Goal: Task Accomplishment & Management: Use online tool/utility

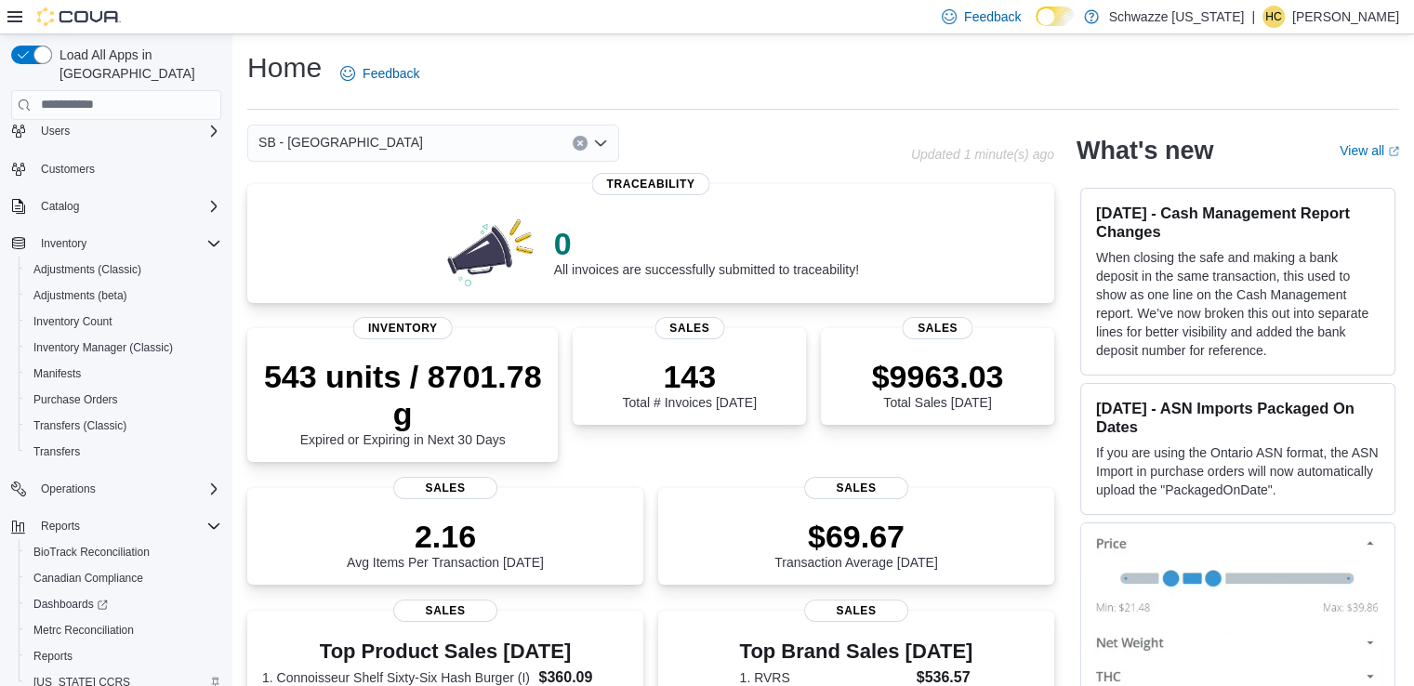
scroll to position [99, 0]
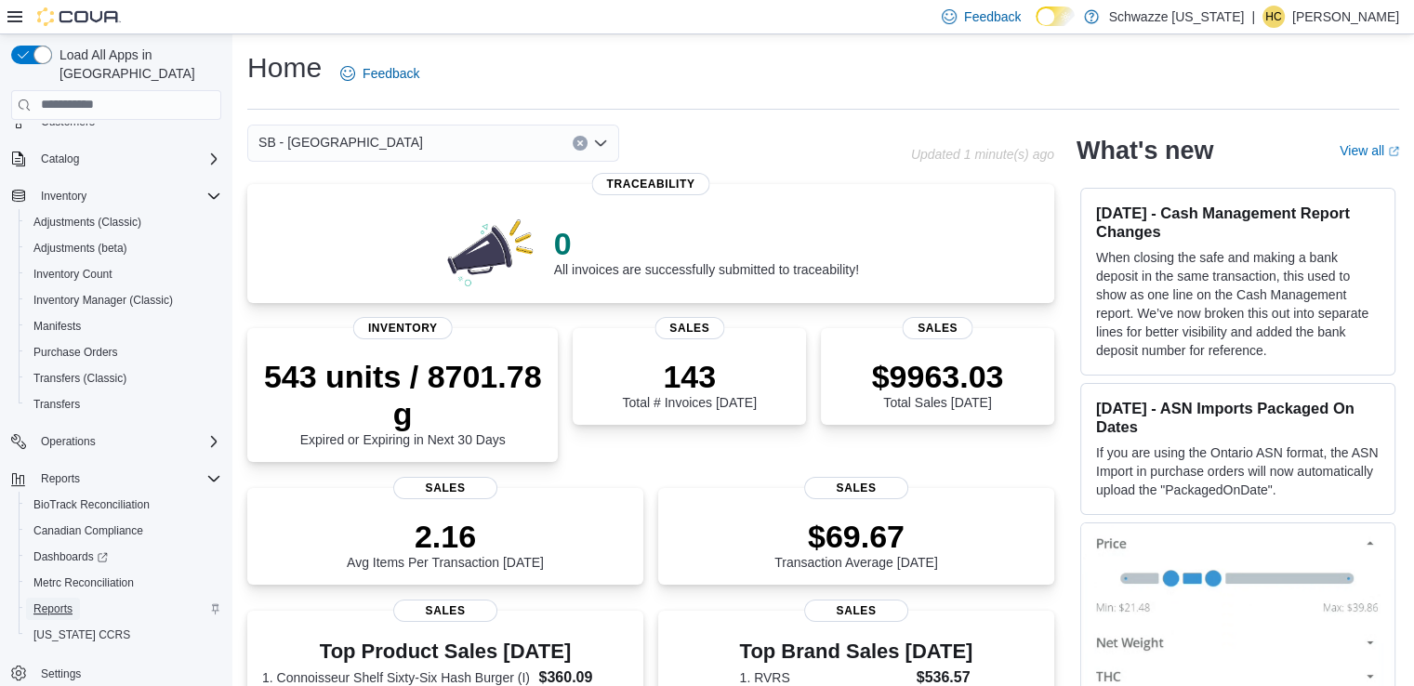
click at [61, 602] on span "Reports" at bounding box center [52, 609] width 39 height 15
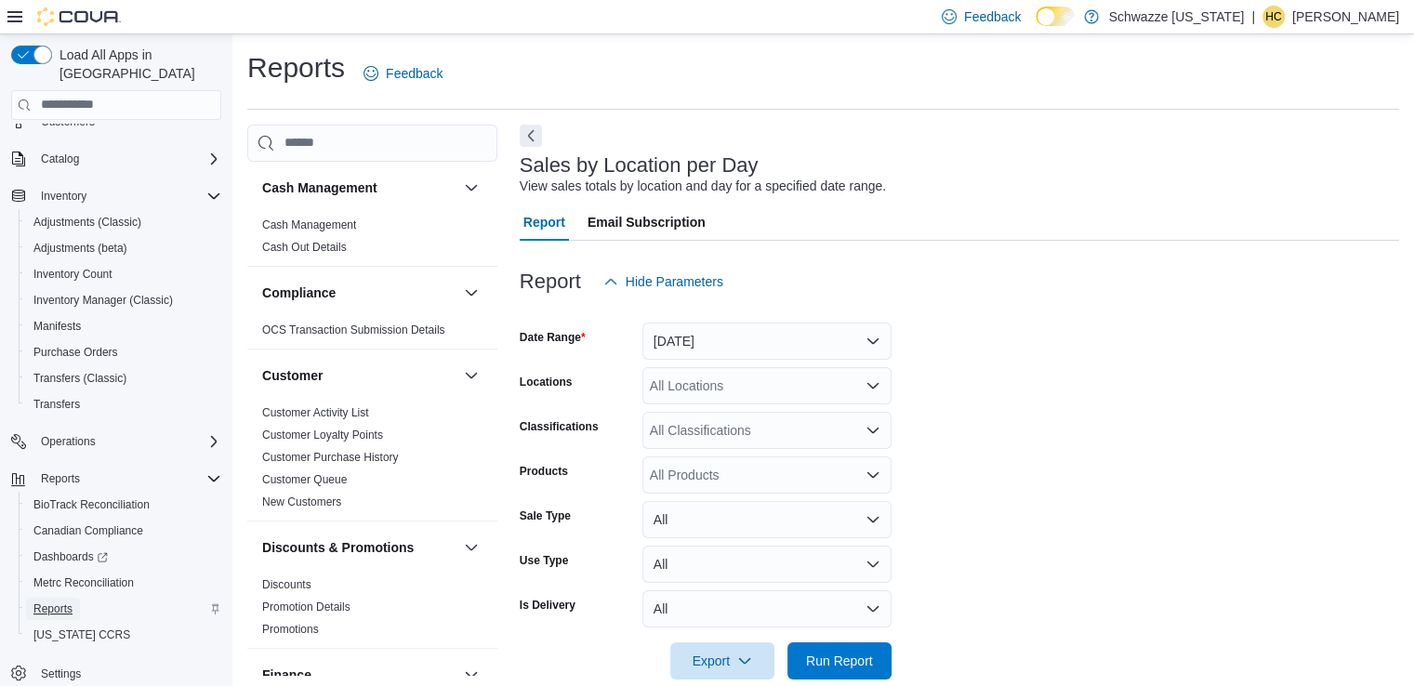
scroll to position [31, 0]
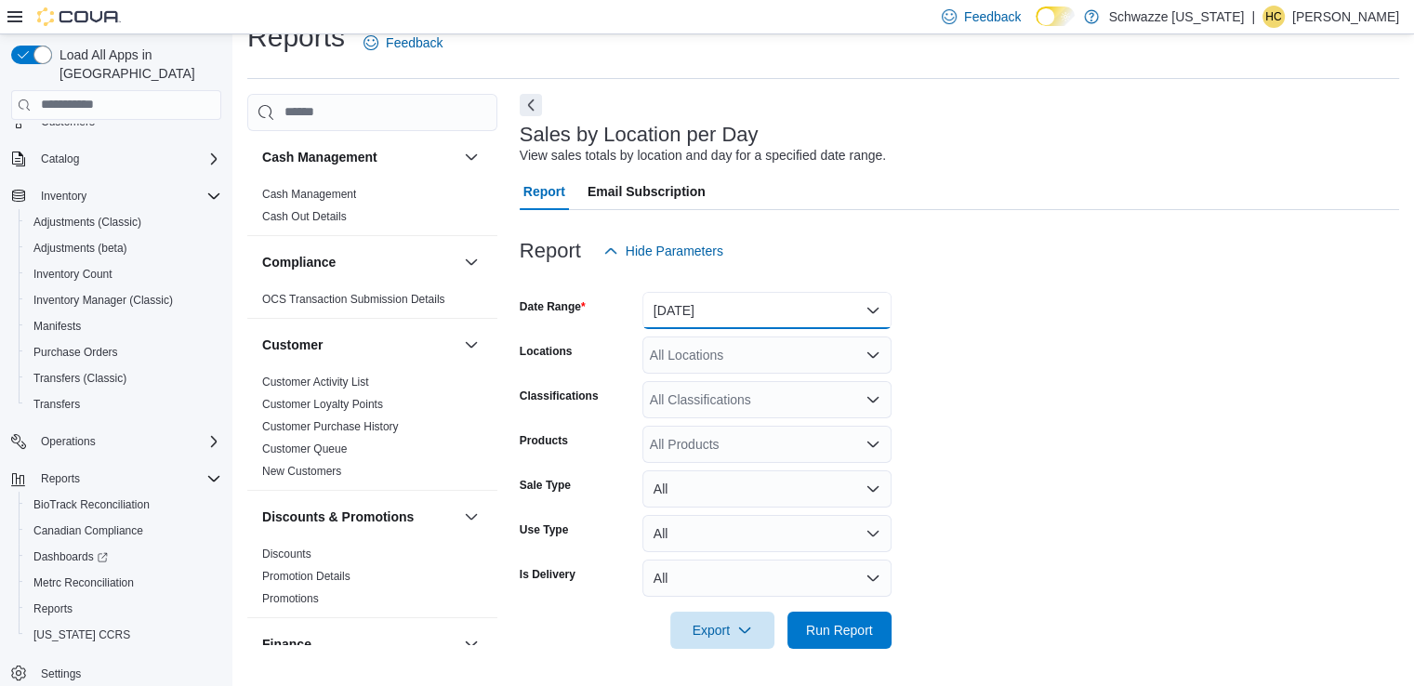
click at [858, 303] on button "Yesterday" at bounding box center [767, 310] width 249 height 37
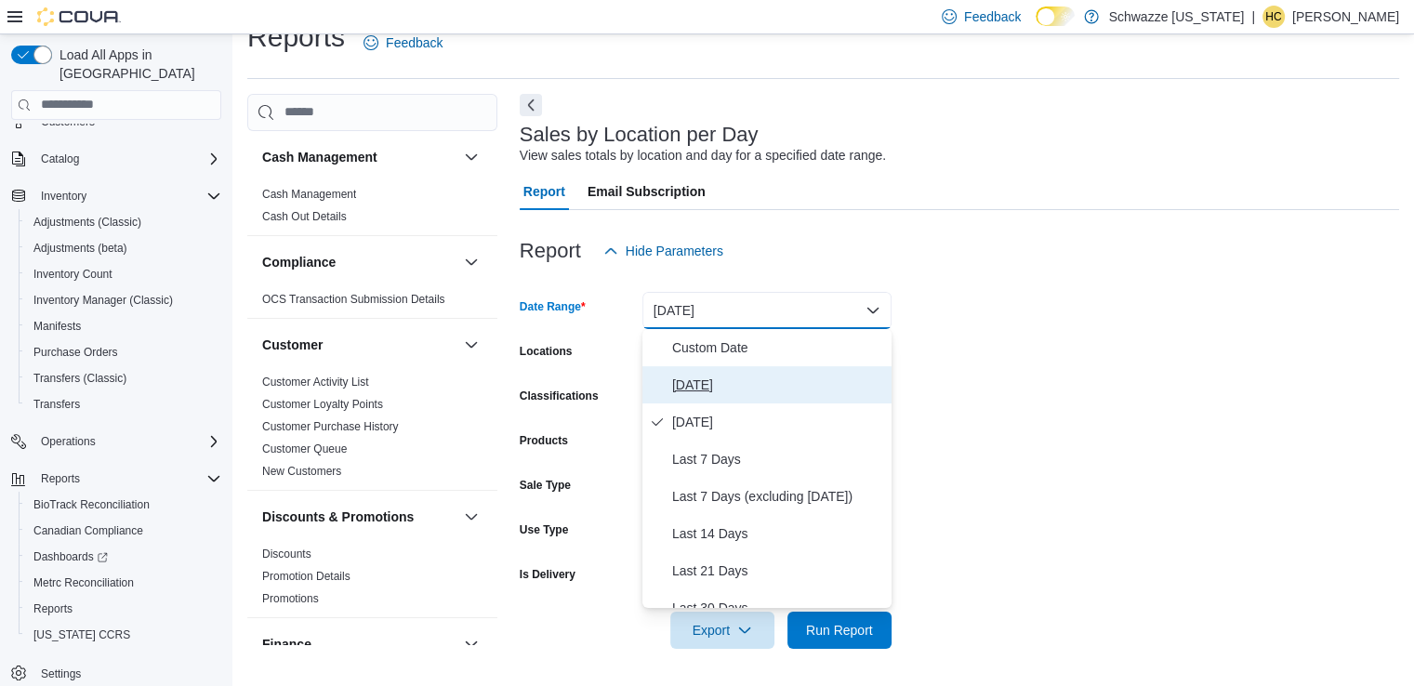
click at [709, 390] on span "Today" at bounding box center [778, 385] width 212 height 22
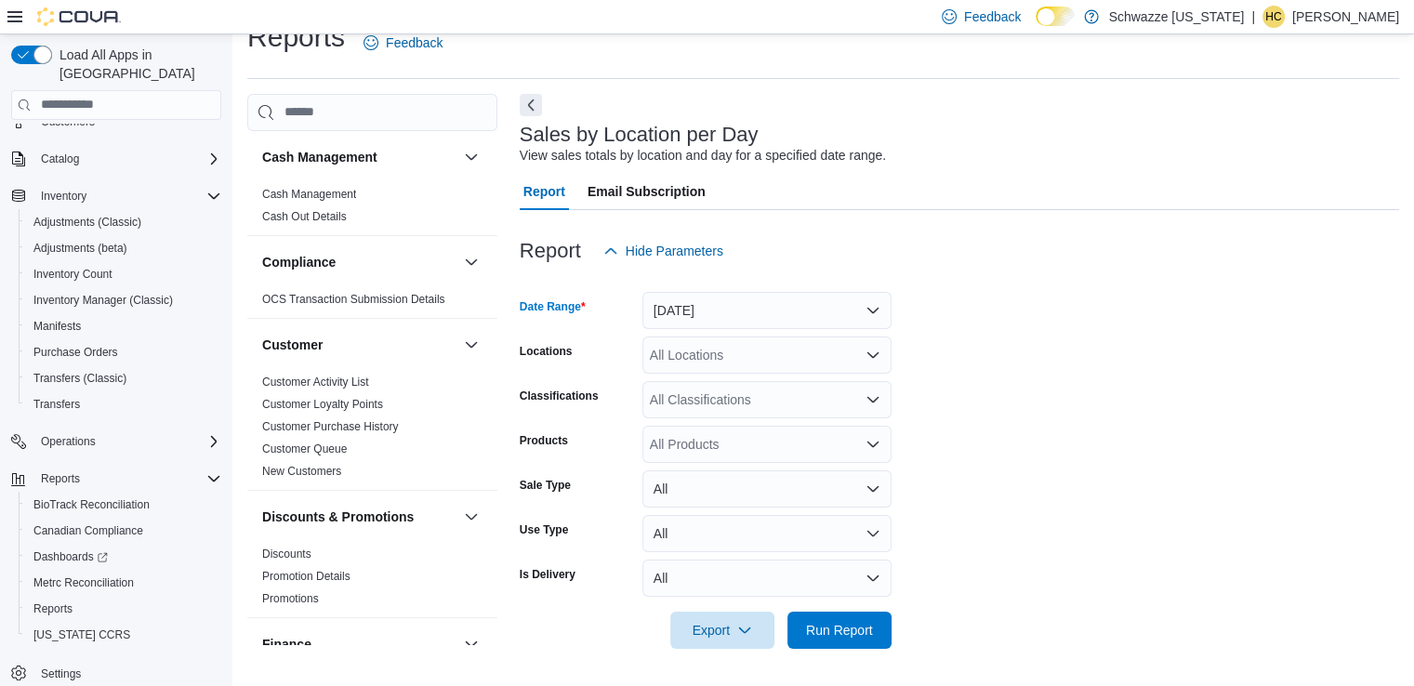
click at [694, 352] on div "All Locations" at bounding box center [767, 355] width 249 height 37
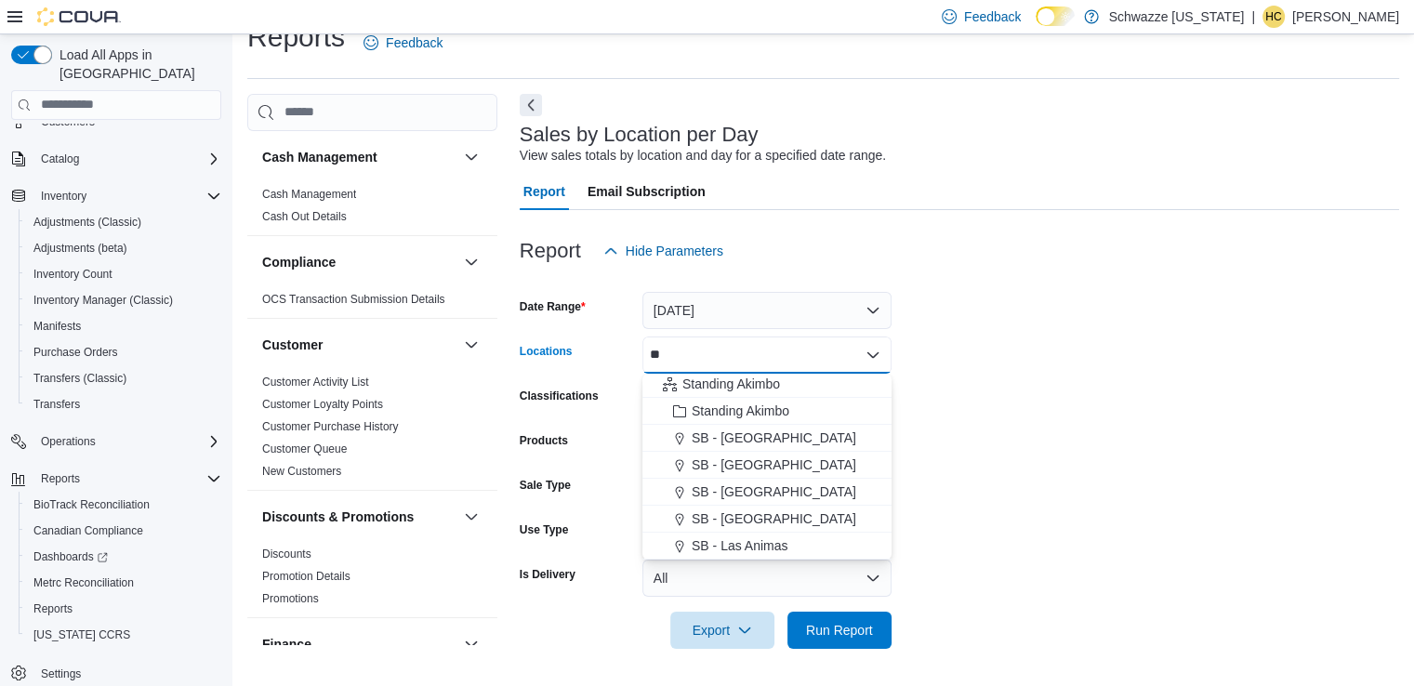
scroll to position [0, 0]
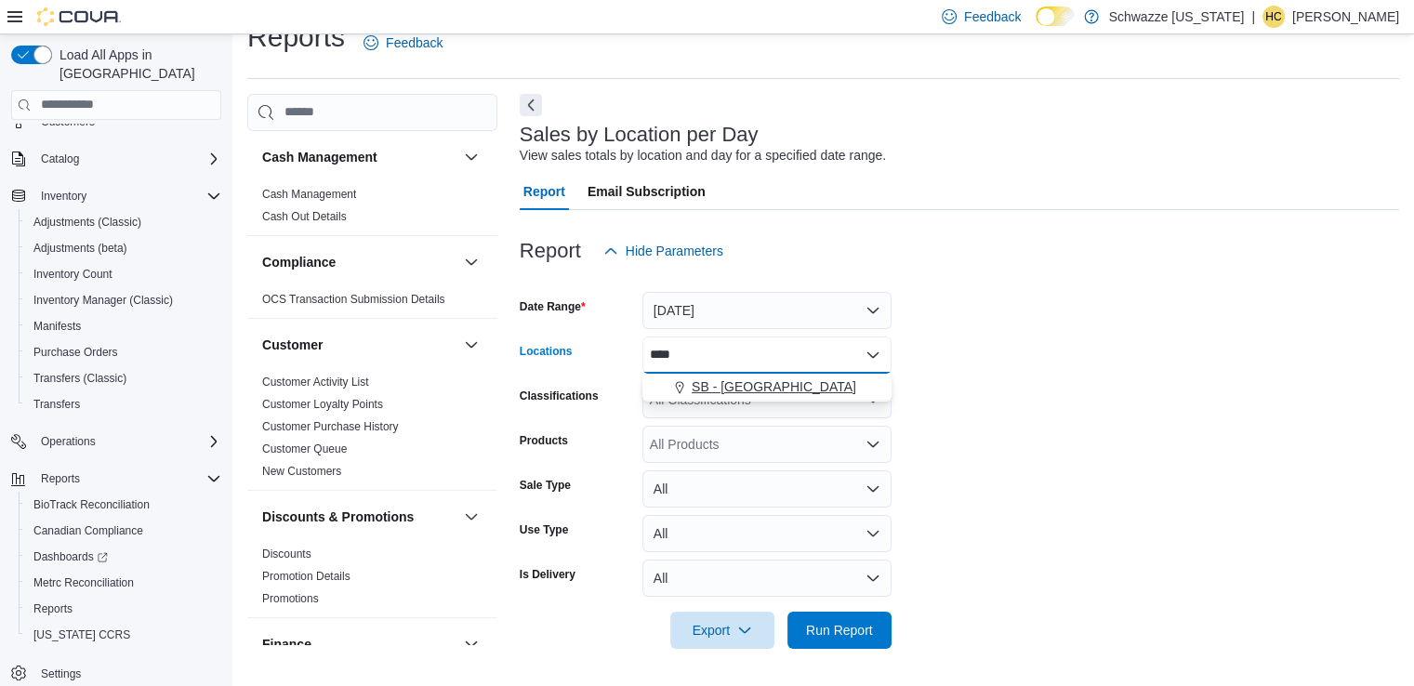
type input "****"
click at [800, 384] on span "SB - Manitou Springs" at bounding box center [774, 387] width 165 height 19
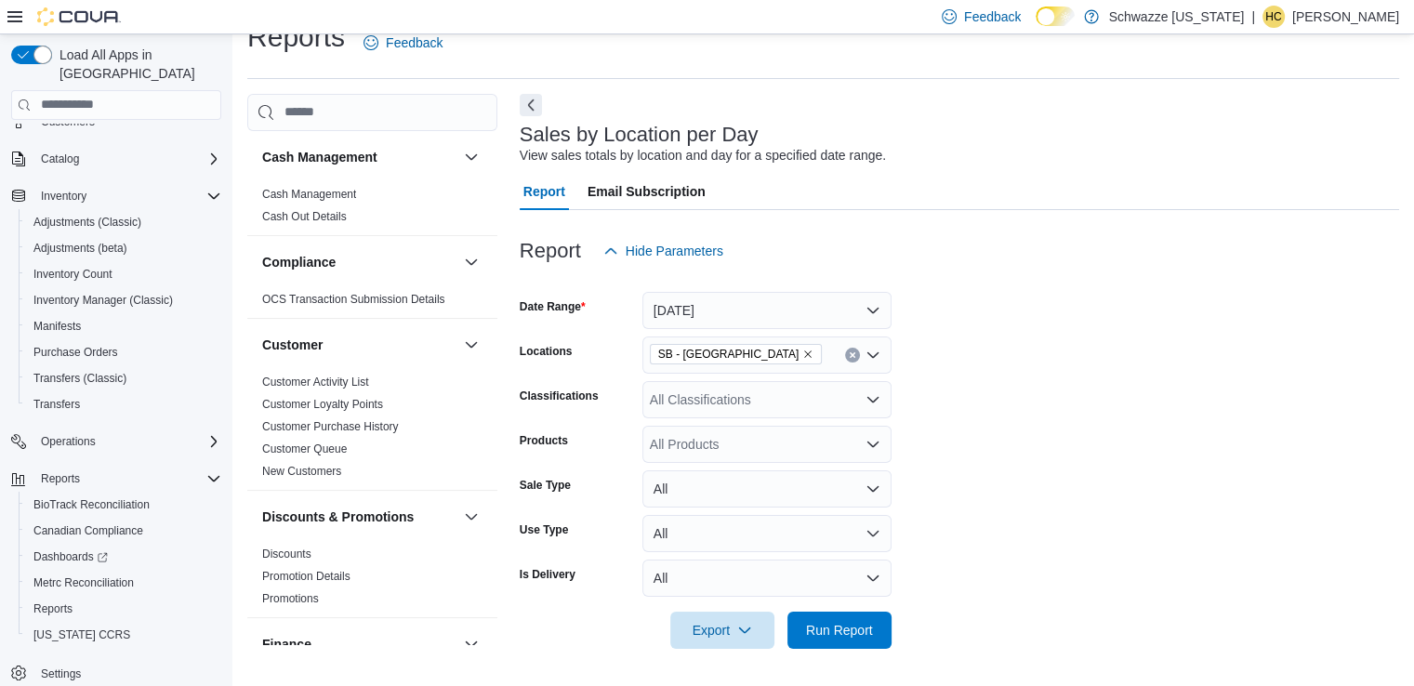
click at [1103, 366] on form "Date Range Today Locations SB - Manitou Springs Classifications All Classificat…" at bounding box center [960, 459] width 880 height 379
drag, startPoint x: 856, startPoint y: 634, endPoint x: 1039, endPoint y: 598, distance: 185.8
click at [867, 633] on span "Run Report" at bounding box center [839, 630] width 67 height 19
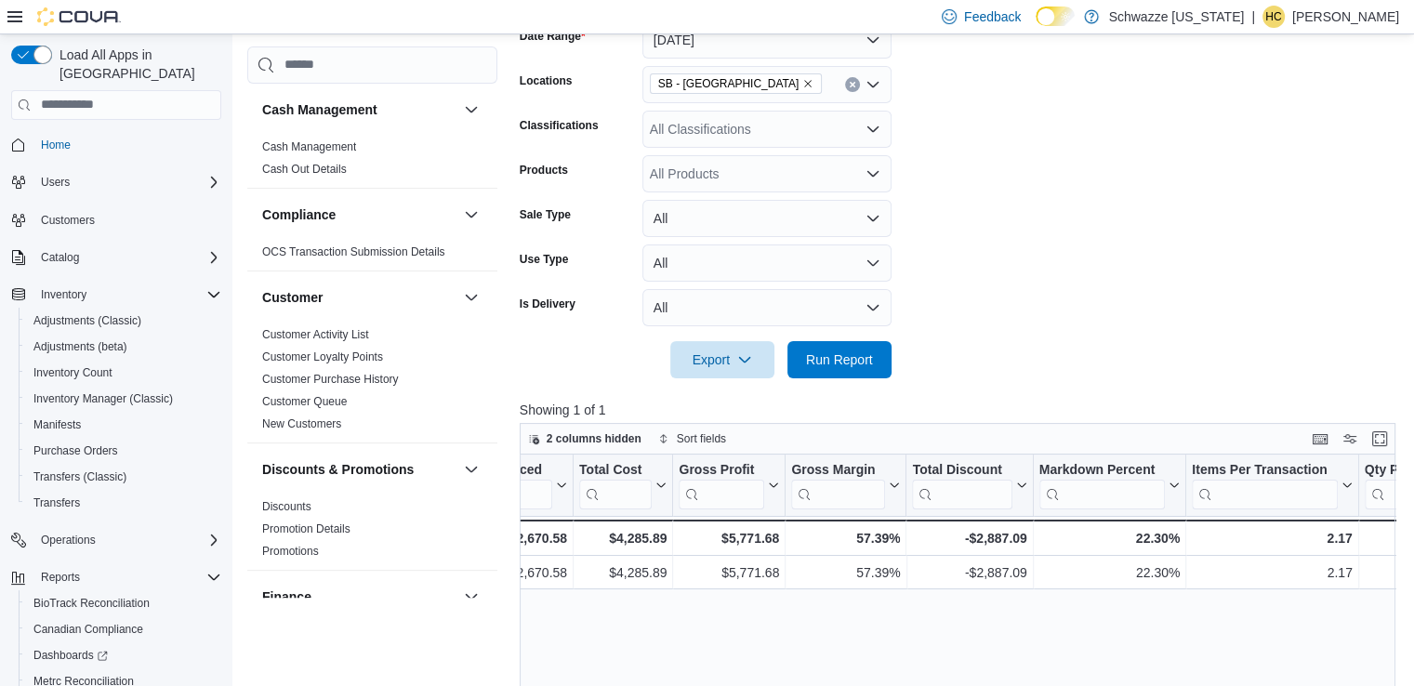
scroll to position [137, 0]
